Goal: Task Accomplishment & Management: Manage account settings

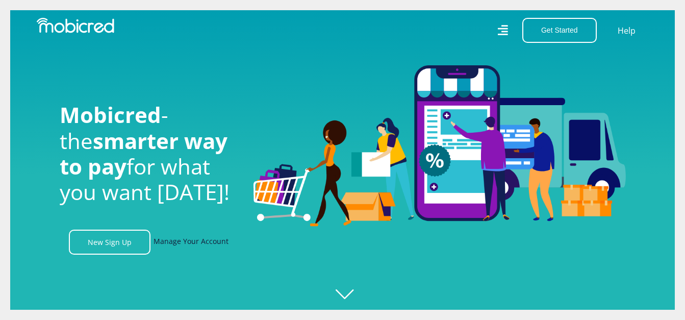
click at [184, 245] on link "Manage Your Account" at bounding box center [191, 242] width 75 height 25
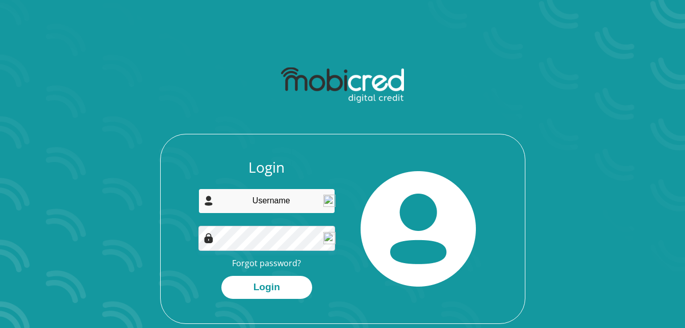
click at [285, 209] on input "email" at bounding box center [266, 200] width 137 height 25
type input "pferreirah@outlook.com"
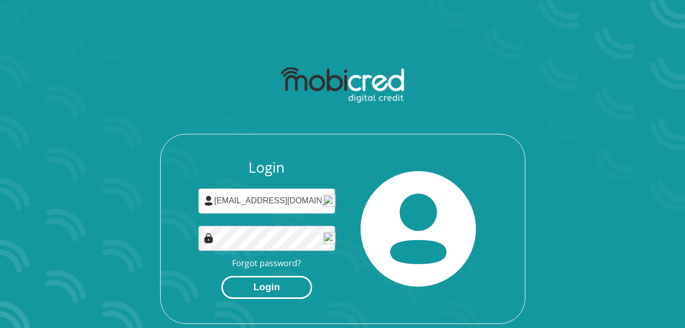
click at [284, 281] on button "Login" at bounding box center [266, 286] width 91 height 23
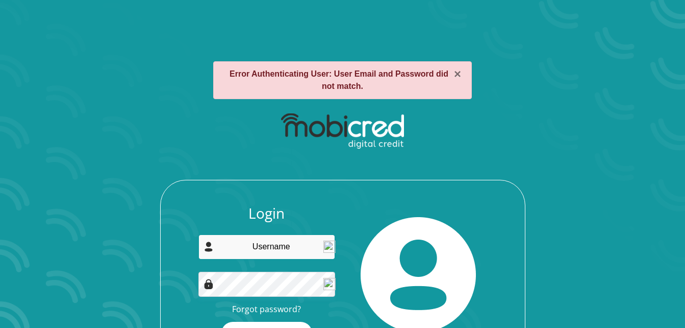
click at [270, 247] on input "email" at bounding box center [266, 246] width 137 height 25
type input "[EMAIL_ADDRESS][DOMAIN_NAME]"
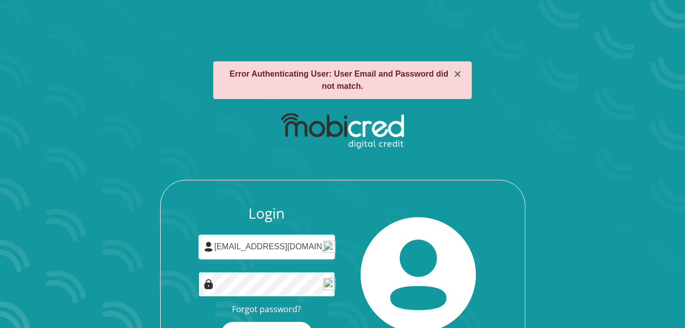
scroll to position [51, 0]
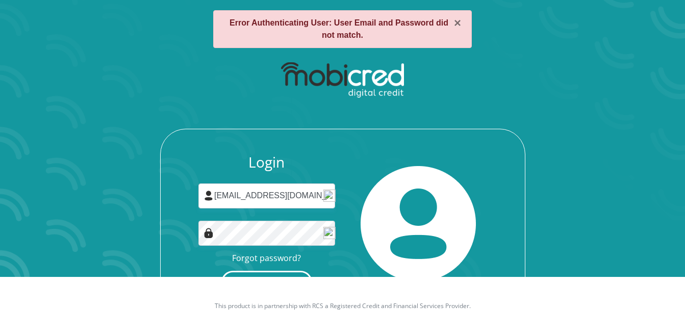
click at [286, 270] on button "Login" at bounding box center [266, 281] width 91 height 23
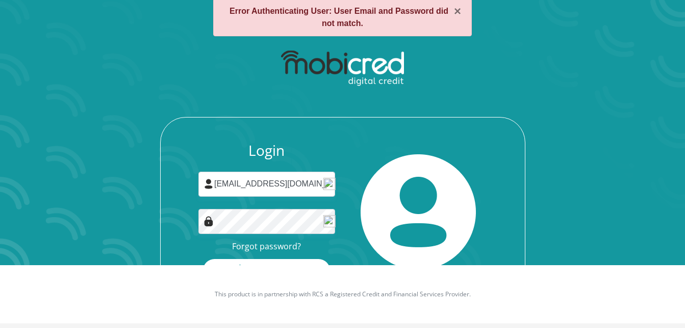
scroll to position [66, 0]
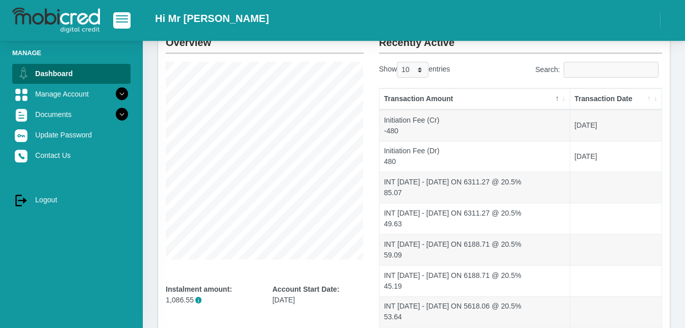
scroll to position [51, 0]
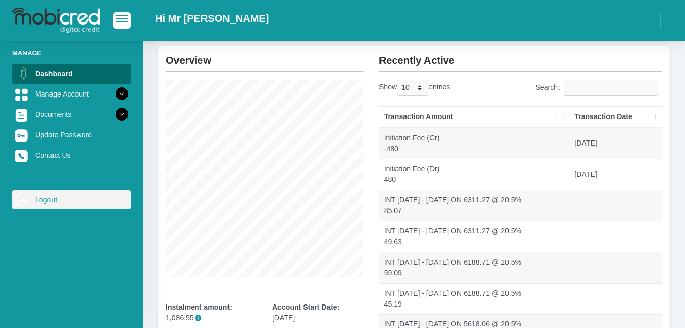
click at [49, 200] on link "log out Logout" at bounding box center [71, 199] width 118 height 19
